Goal: Task Accomplishment & Management: Use online tool/utility

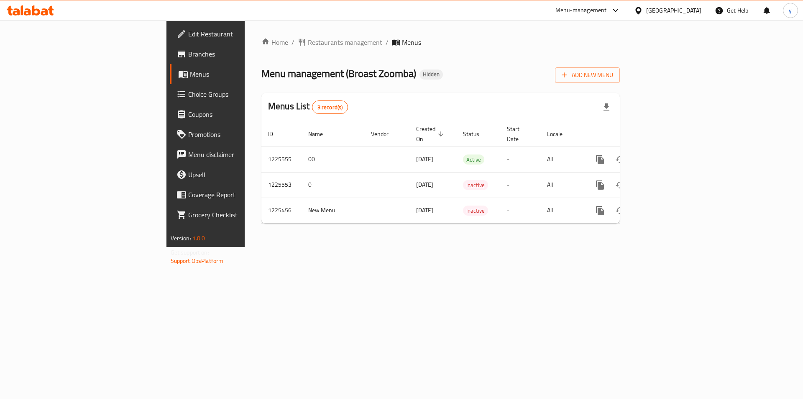
click at [188, 99] on span "Choice Groups" at bounding box center [241, 94] width 106 height 10
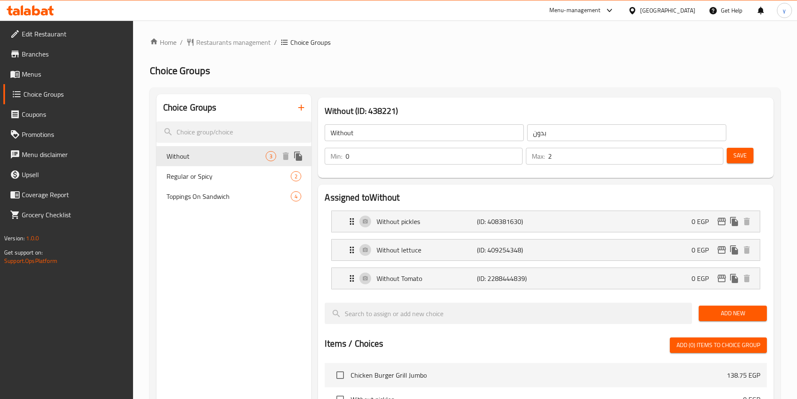
click at [182, 155] on span "Without" at bounding box center [216, 156] width 100 height 10
click at [190, 180] on span "Regular or Spicy" at bounding box center [216, 176] width 100 height 10
type input "Regular or Spicy"
type input "عادى او حار"
type input "1"
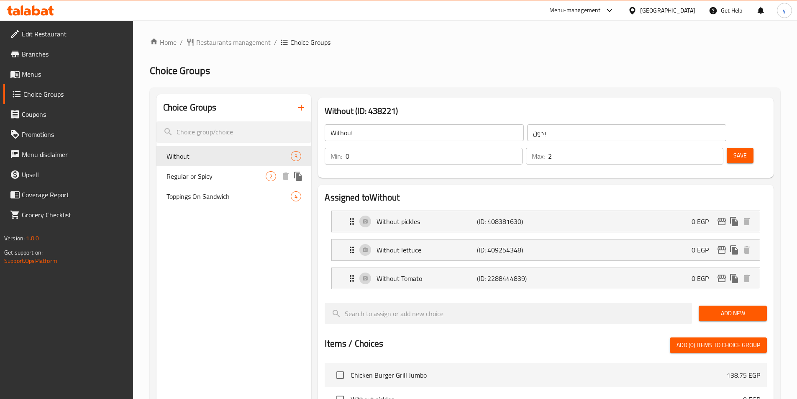
type input "1"
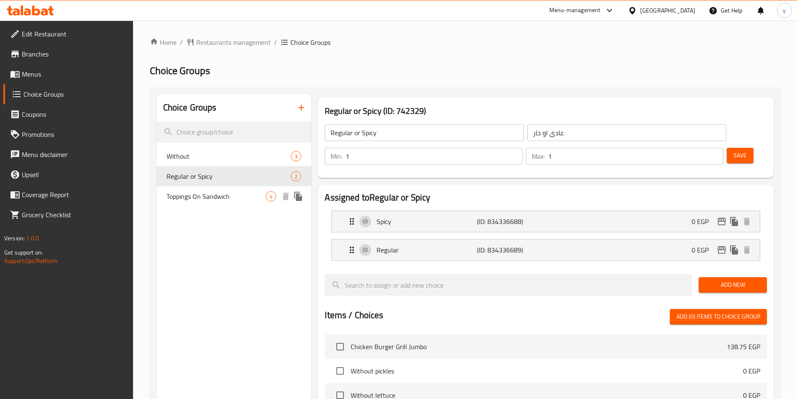
click at [195, 204] on div "Toppings On Sandwich 4" at bounding box center [233, 196] width 155 height 20
type input "Toppings On Sandwich"
type input "اضافات على السندوتش"
type input "0"
type input "4"
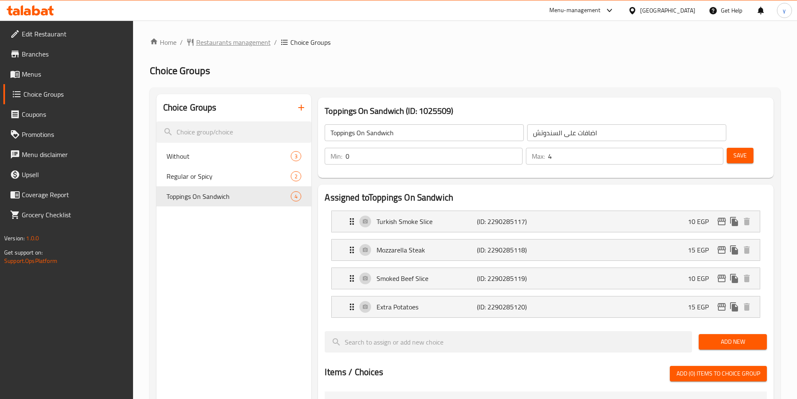
click at [253, 41] on span "Restaurants management" at bounding box center [233, 42] width 74 height 10
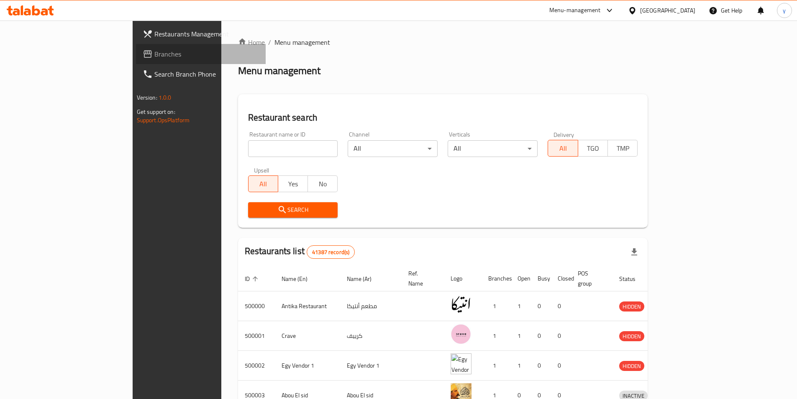
click at [154, 51] on span "Branches" at bounding box center [206, 54] width 105 height 10
